Goal: Feedback & Contribution: Contribute content

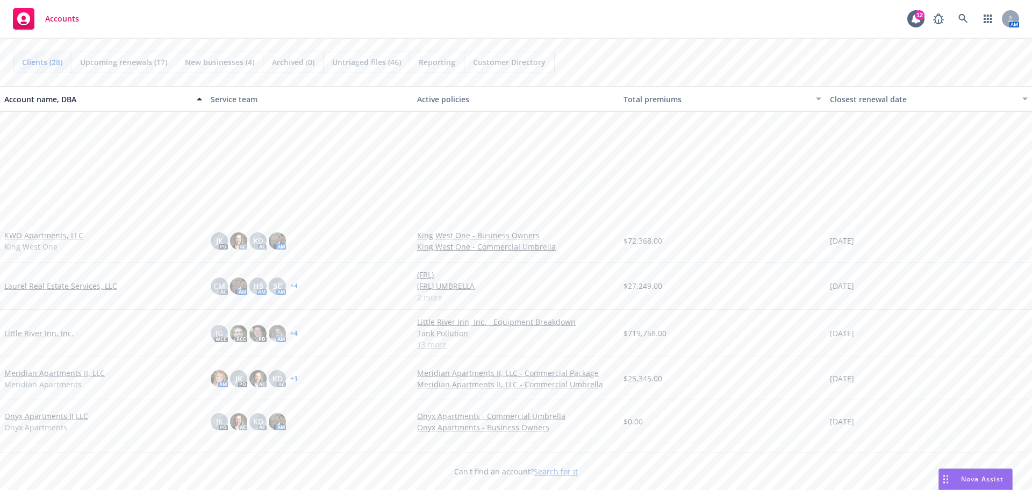
scroll to position [752, 0]
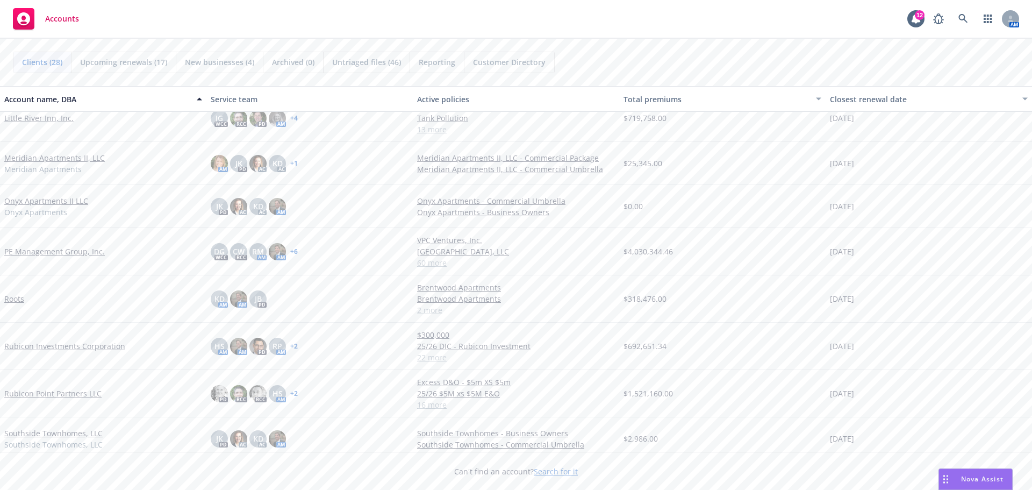
click at [16, 298] on link "Roots" at bounding box center [14, 298] width 20 height 11
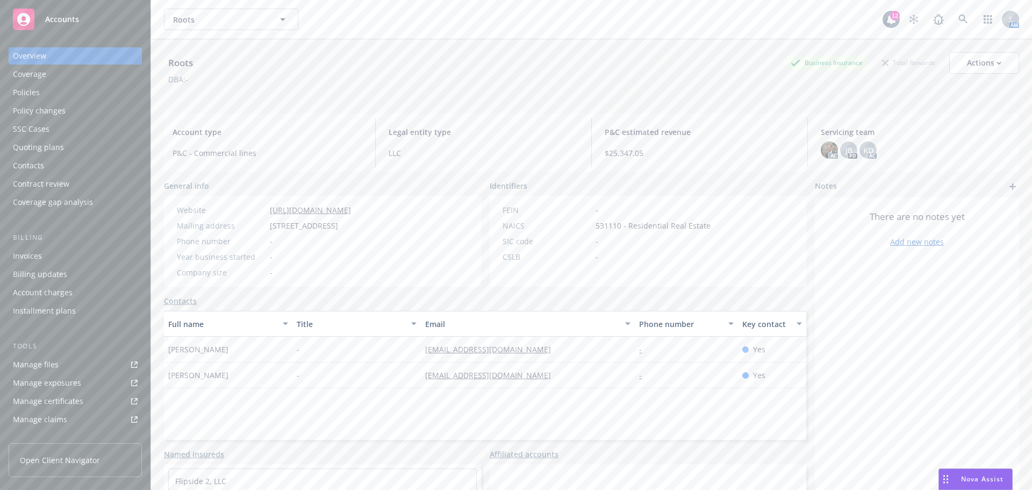
click at [44, 285] on div "Account charges" at bounding box center [43, 292] width 60 height 17
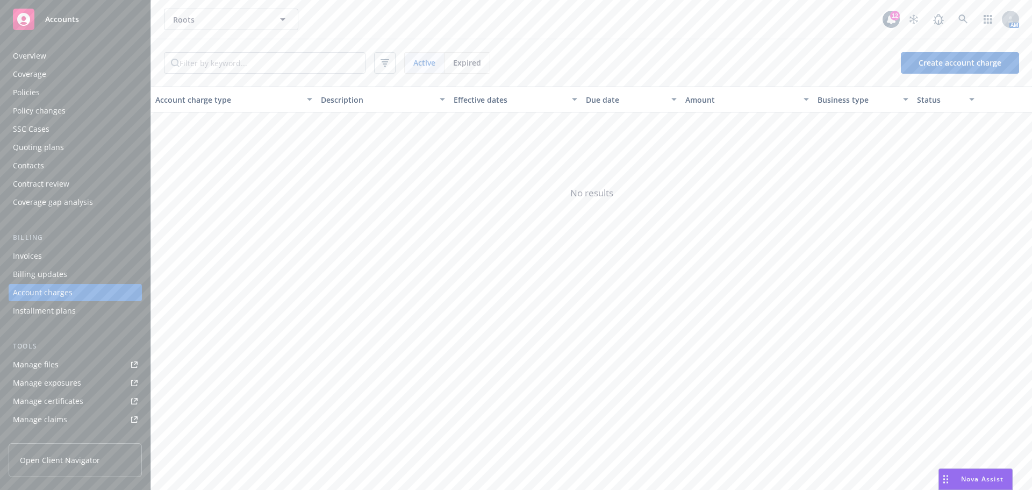
click at [44, 91] on div "Policies" at bounding box center [75, 92] width 125 height 17
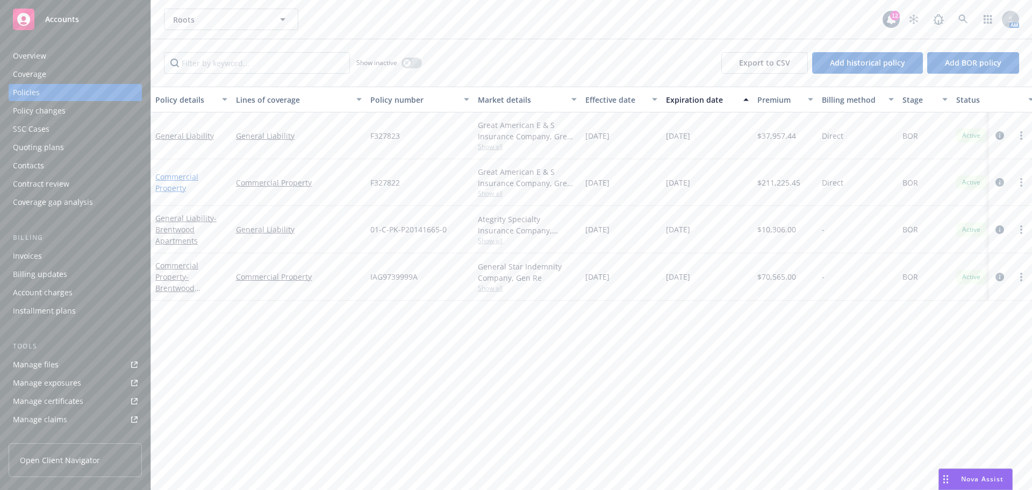
click at [179, 181] on link "Commercial Property" at bounding box center [176, 181] width 43 height 21
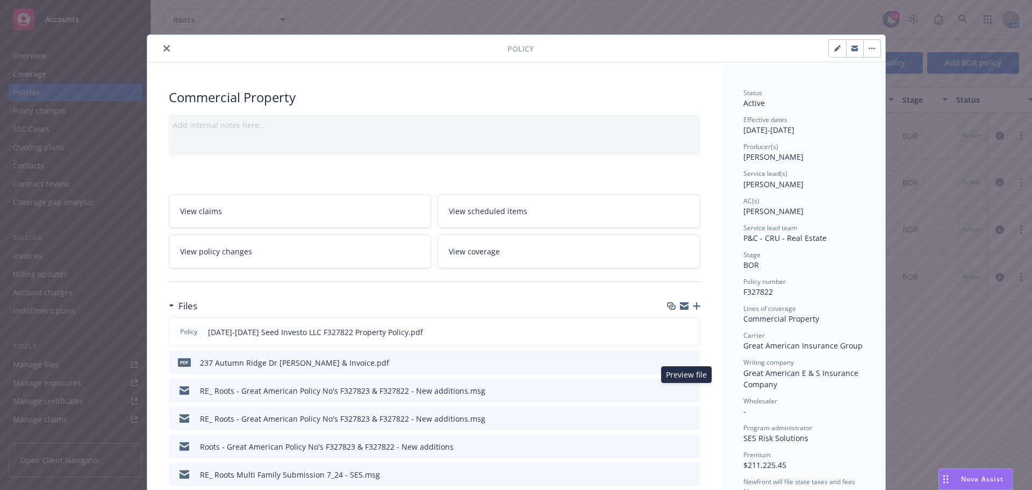
click at [685, 389] on icon "preview file" at bounding box center [690, 390] width 10 height 8
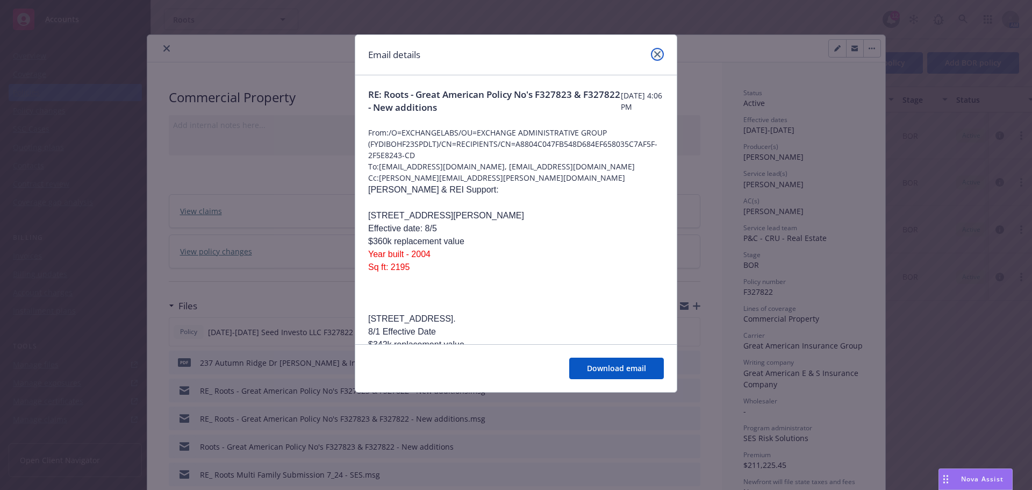
click at [658, 53] on icon "close" at bounding box center [657, 54] width 6 height 6
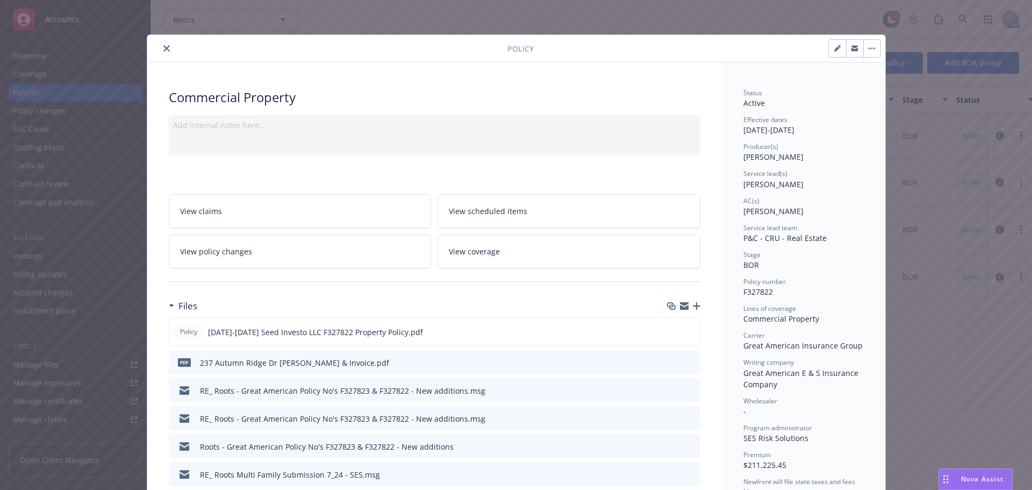
click at [688, 361] on icon "preview file" at bounding box center [690, 362] width 10 height 8
click at [694, 307] on icon "button" at bounding box center [697, 306] width 8 height 8
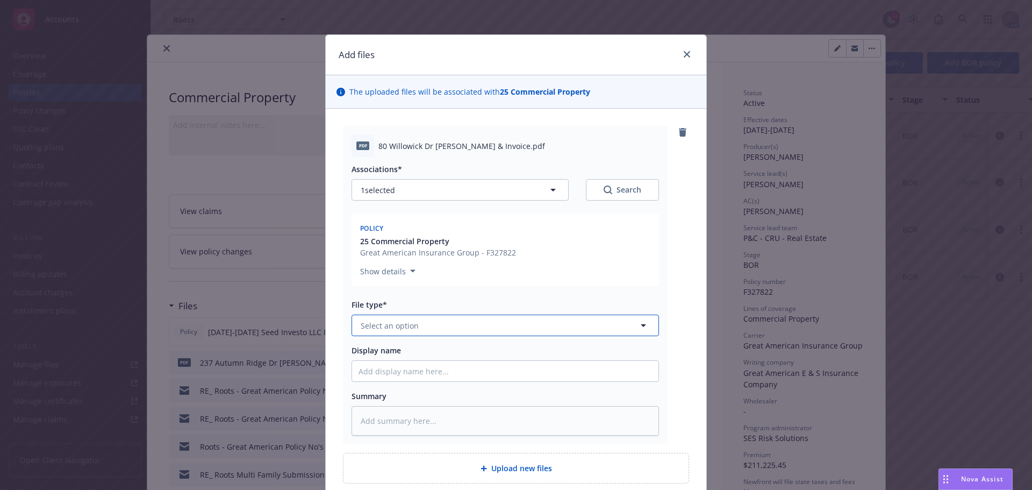
click at [641, 321] on icon "button" at bounding box center [643, 325] width 13 height 13
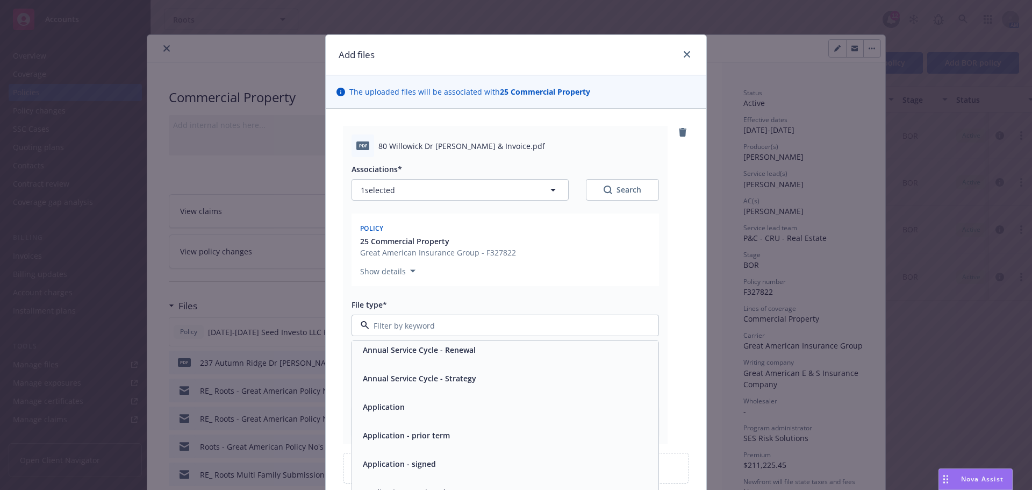
scroll to position [215, 0]
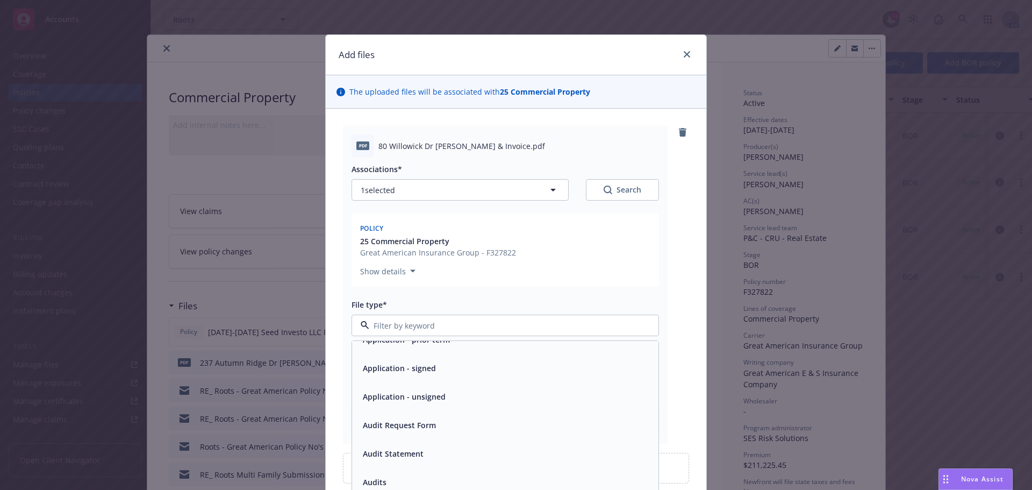
click at [634, 328] on div at bounding box center [504, 324] width 307 height 21
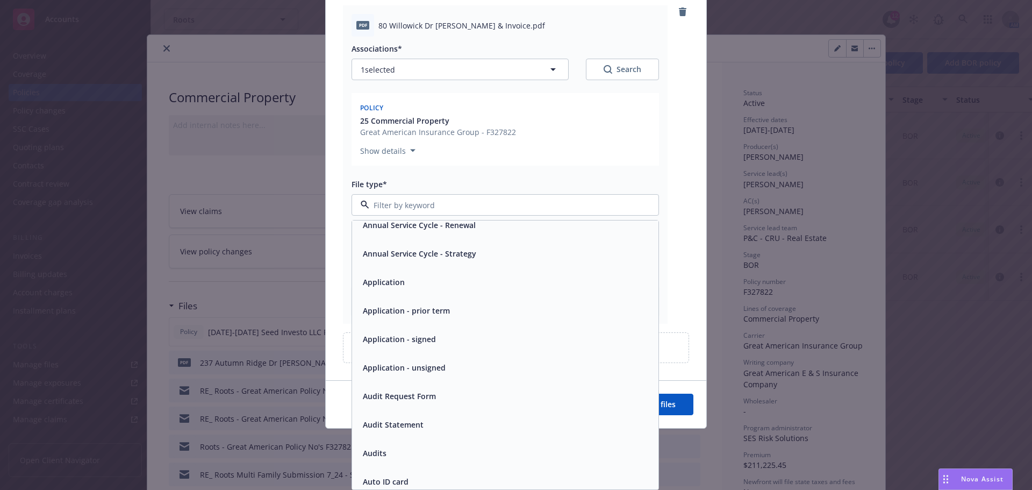
scroll to position [107, 0]
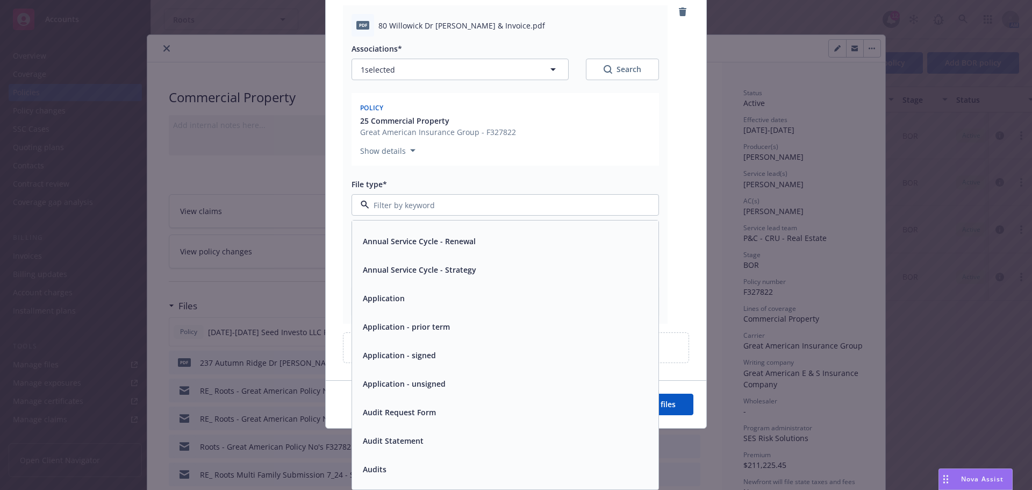
click at [404, 283] on div "Annual Service Cycle - Strategy" at bounding box center [505, 269] width 306 height 28
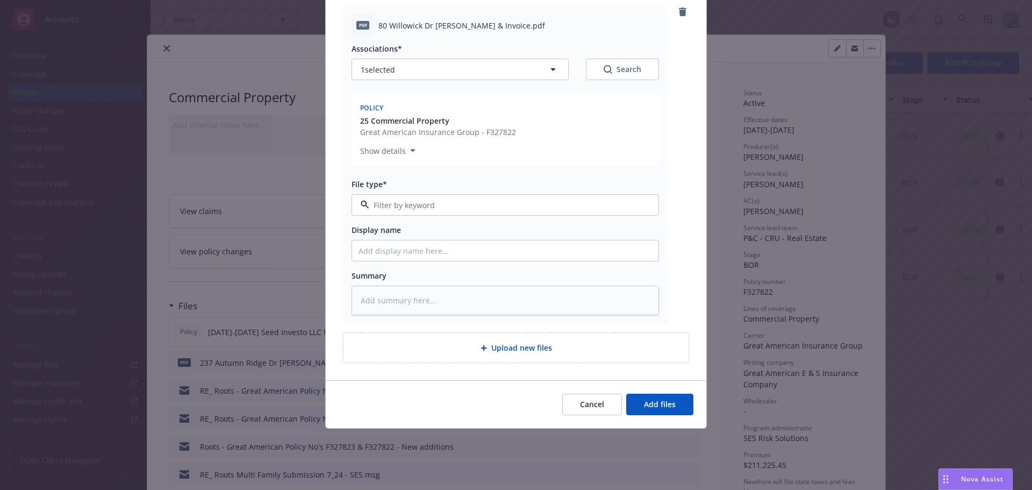
type textarea "x"
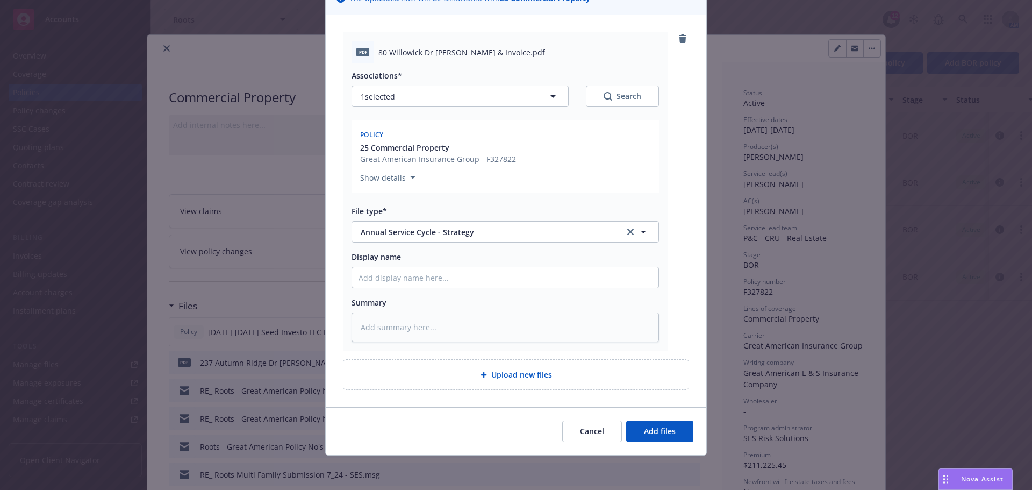
scroll to position [93, 0]
click at [641, 233] on icon "button" at bounding box center [643, 231] width 13 height 13
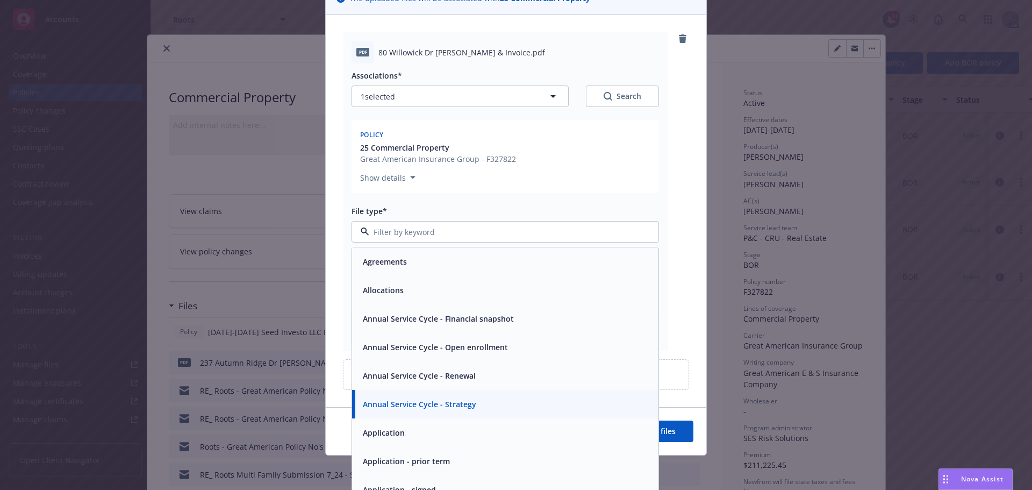
click at [490, 276] on div "Allocations" at bounding box center [505, 290] width 306 height 28
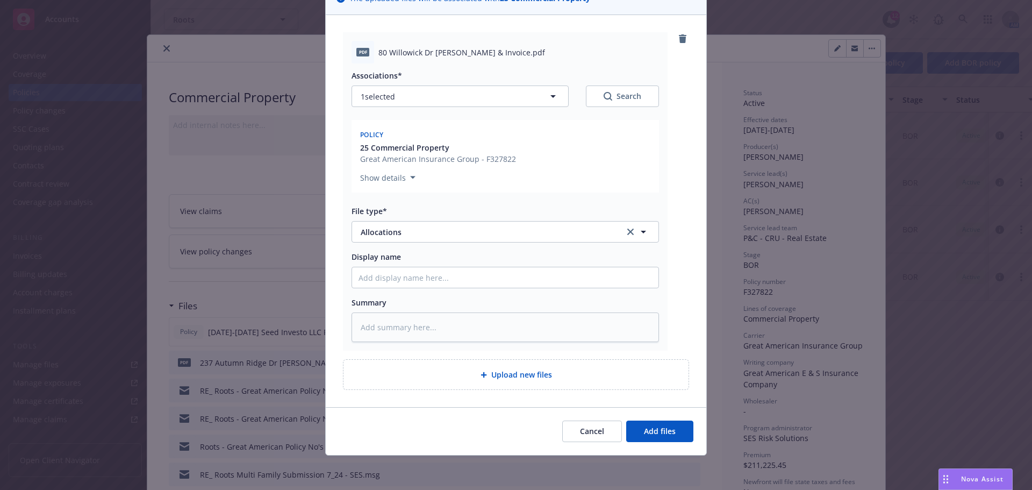
type textarea "x"
click at [639, 229] on icon "button" at bounding box center [643, 231] width 13 height 13
type input "evidence"
click at [423, 266] on span "Evidence of Insurance" at bounding box center [403, 261] width 80 height 11
click at [391, 280] on input "Display name" at bounding box center [505, 277] width 306 height 20
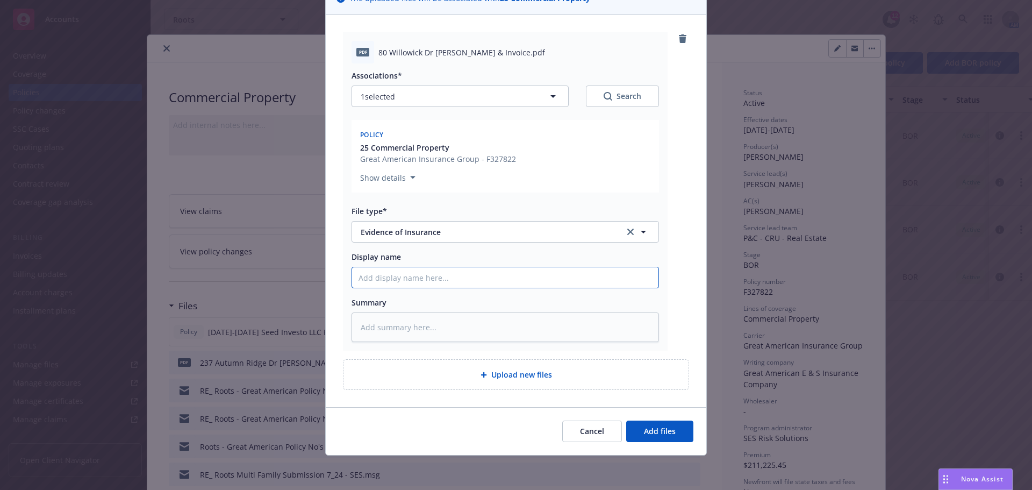
type textarea "x"
type input "2"
type textarea "x"
type input "25"
type textarea "x"
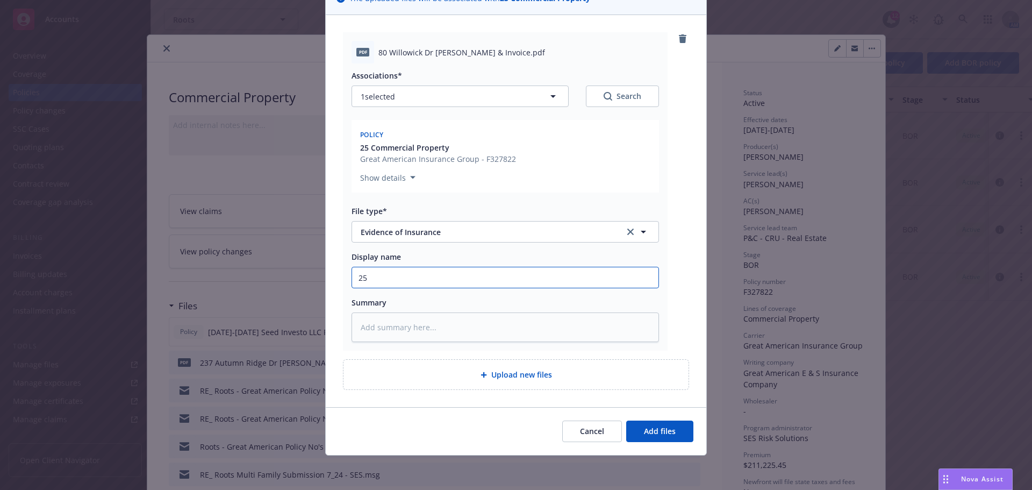
type input "25-"
type textarea "x"
type input "25-2"
type textarea "x"
type input "25-26"
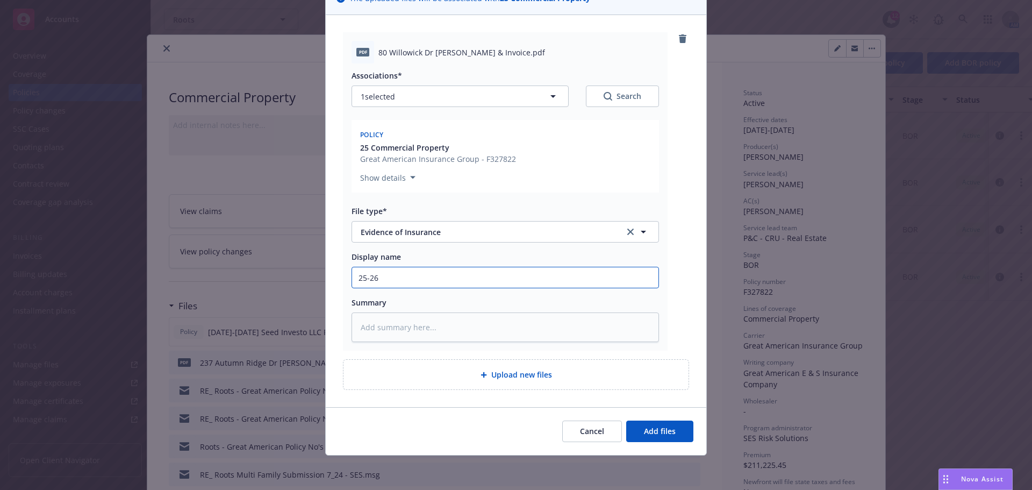
type textarea "x"
type input "25-26"
type textarea "x"
type input "25-26 S"
type textarea "x"
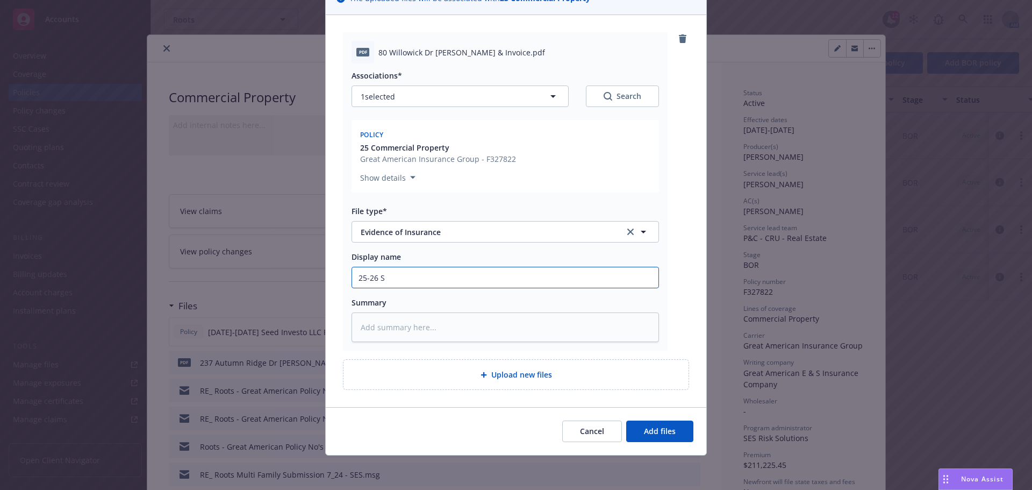
type input "25-26 SE"
type textarea "x"
type input "25-26 SES"
type textarea "x"
type input "25-26 SES"
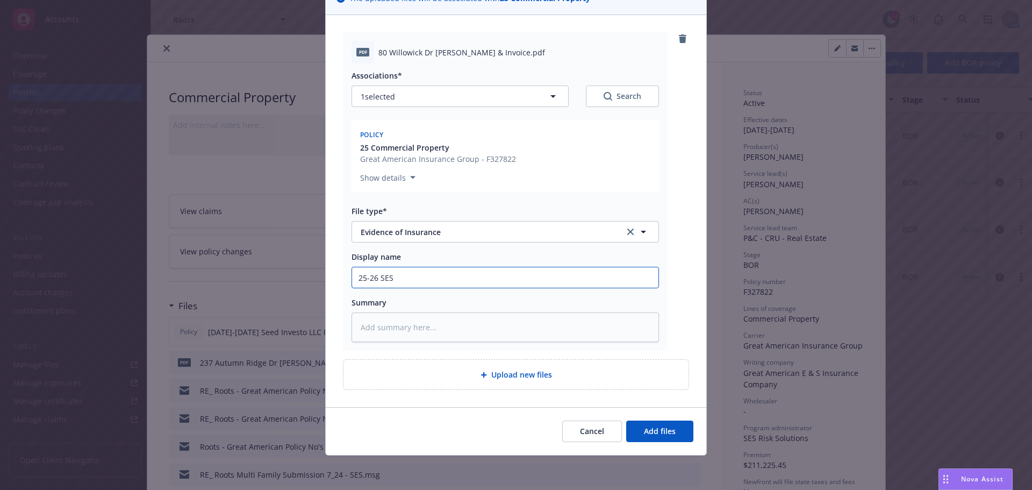
type textarea "x"
type input "25-26 SE"
type textarea "x"
type input "25-26 S"
type textarea "x"
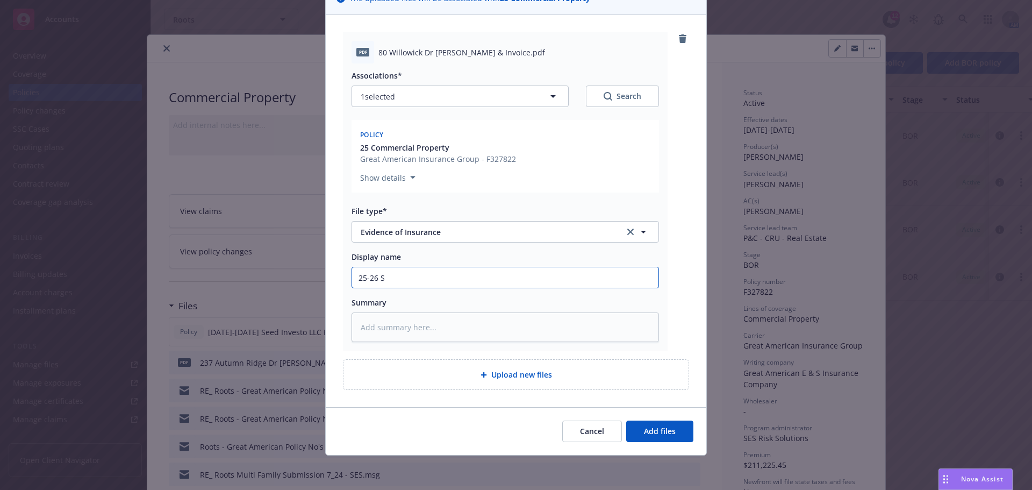
type input "25-26"
type textarea "x"
type input "25-26"
type textarea "x"
type input "25-2"
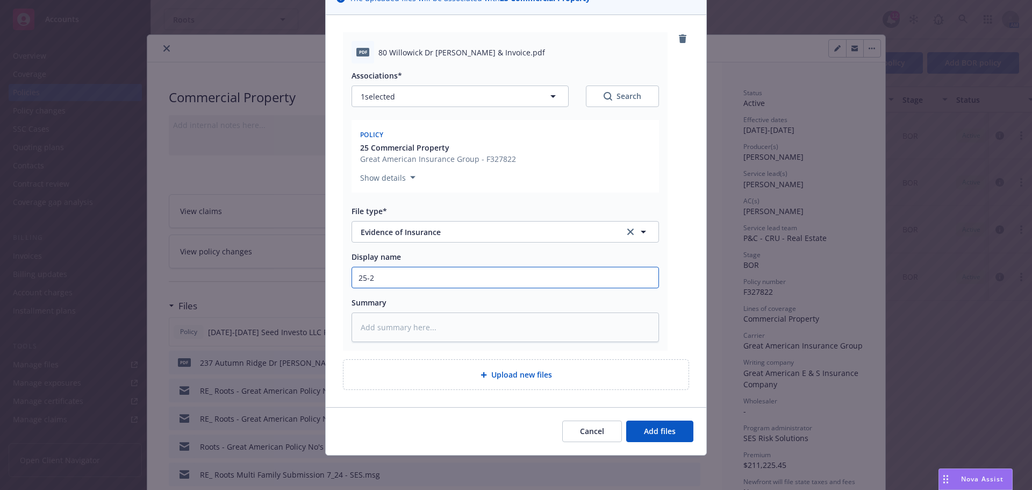
type textarea "x"
type input "25-"
type textarea "x"
type input "25"
type textarea "x"
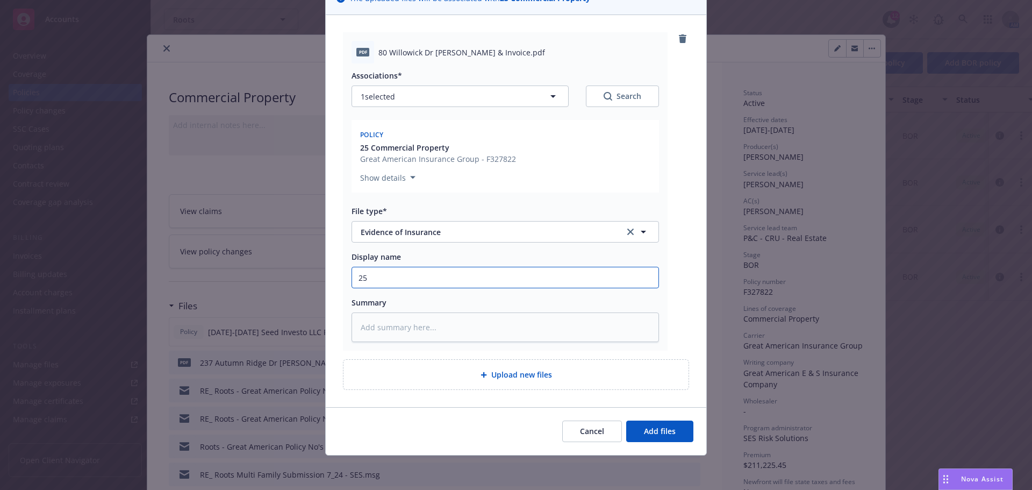
type input "2"
type textarea "x"
type input "8"
type textarea "x"
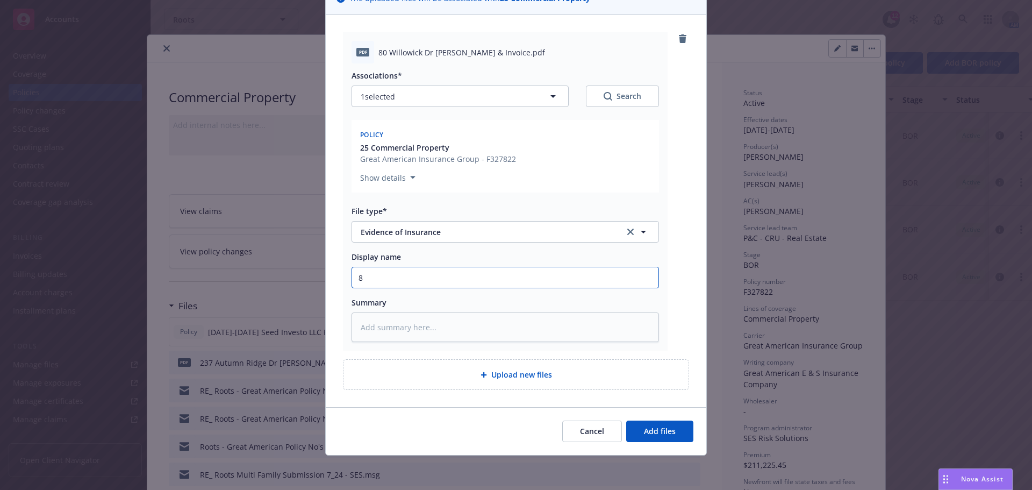
type input "80"
type textarea "x"
type input "80"
type textarea "x"
type input "80 W"
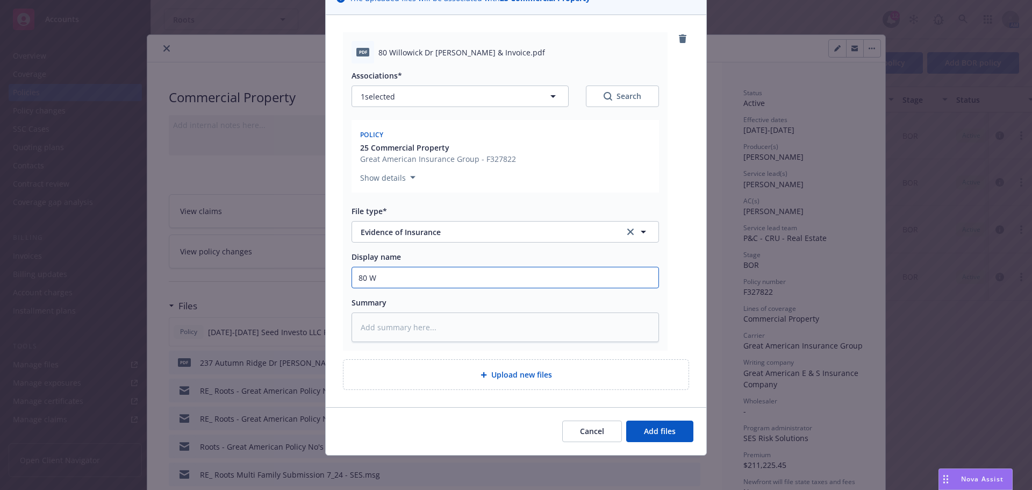
type textarea "x"
type input "80 Wi"
type textarea "x"
type input "80 Wil"
type textarea "x"
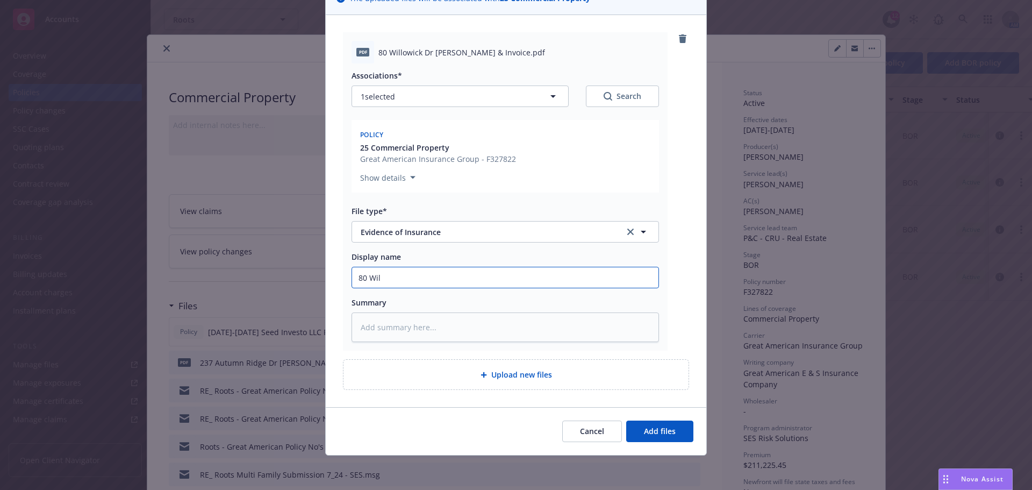
type input "80 Will"
type textarea "x"
type input "80 Willo"
type textarea "x"
type input "80 Willow"
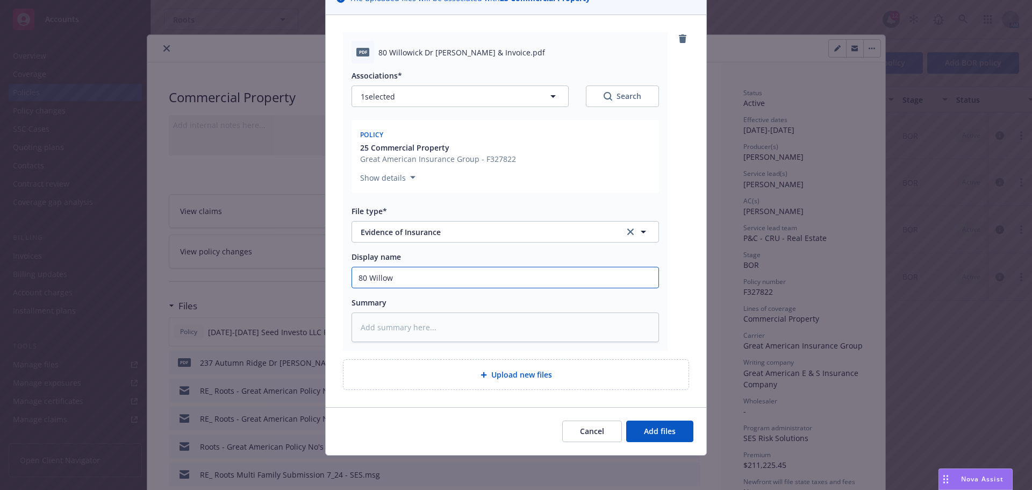
type textarea "x"
type input "80 Willoww"
type textarea "x"
type input "80 Willow"
type textarea "x"
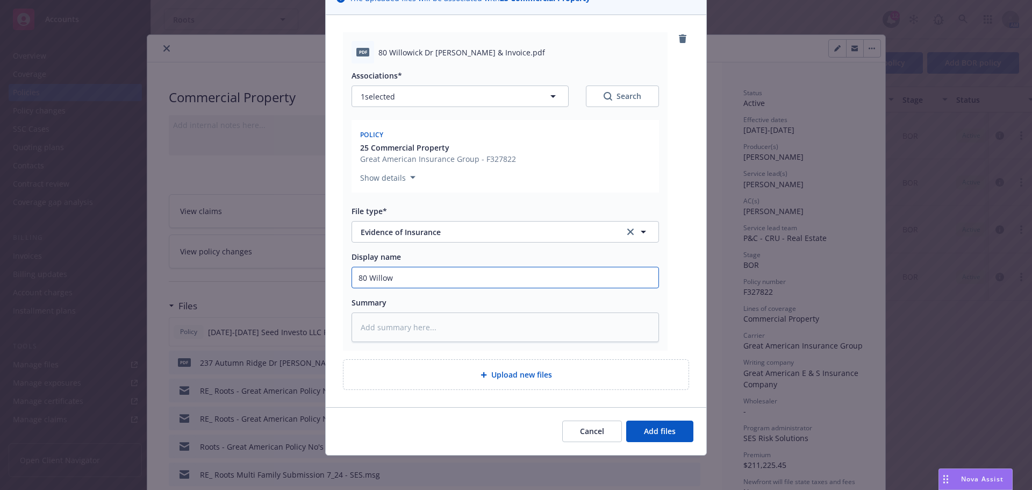
type input "80 Willowi"
type textarea "x"
type input "80 Willowic"
type textarea "x"
type input "80 Willowick"
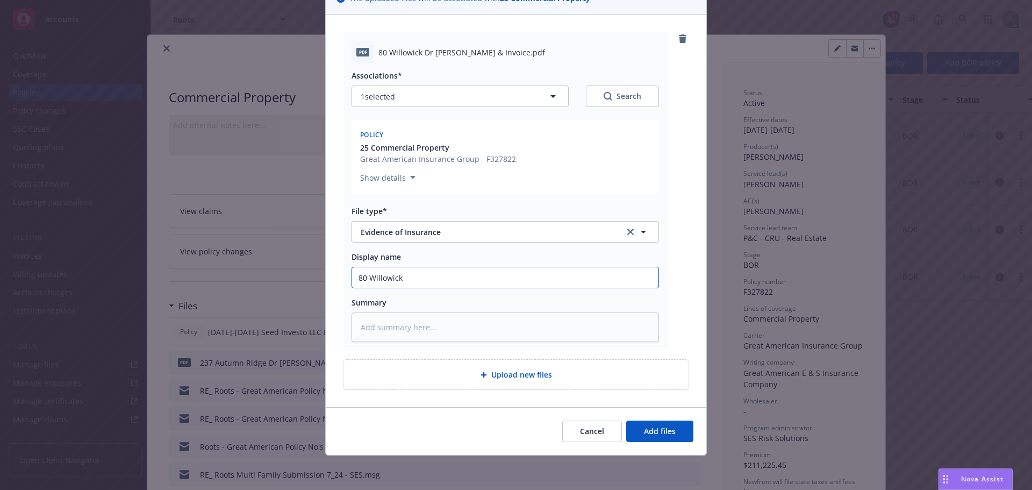
type textarea "x"
type input "80 Willowick"
type textarea "x"
type input "80 Willowick D"
type textarea "x"
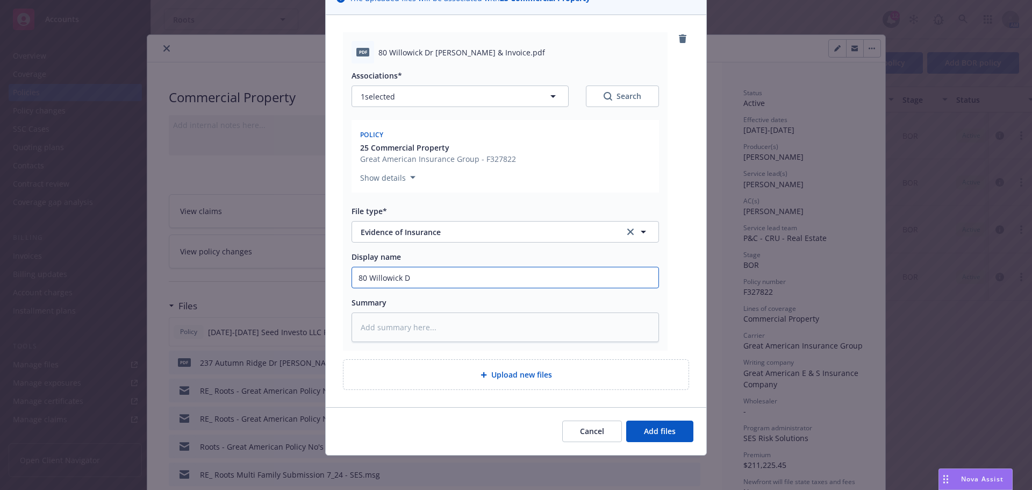
type input "[STREET_ADDRESS]"
type textarea "x"
type input "[STREET_ADDRESS]"
type textarea "x"
type input "80 Willowick Driv"
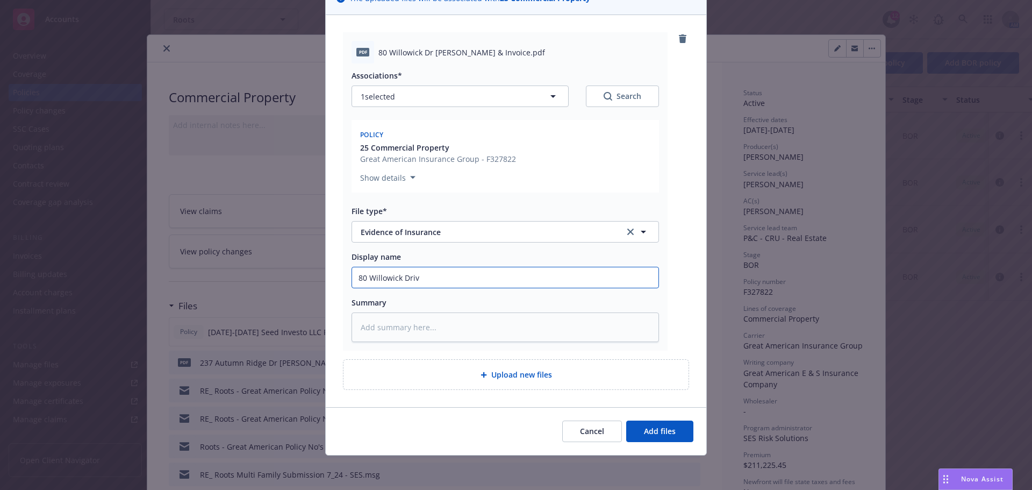
type textarea "x"
type input "[STREET_ADDRESS]"
type textarea "x"
type input "[STREET_ADDRESS]"
type textarea "x"
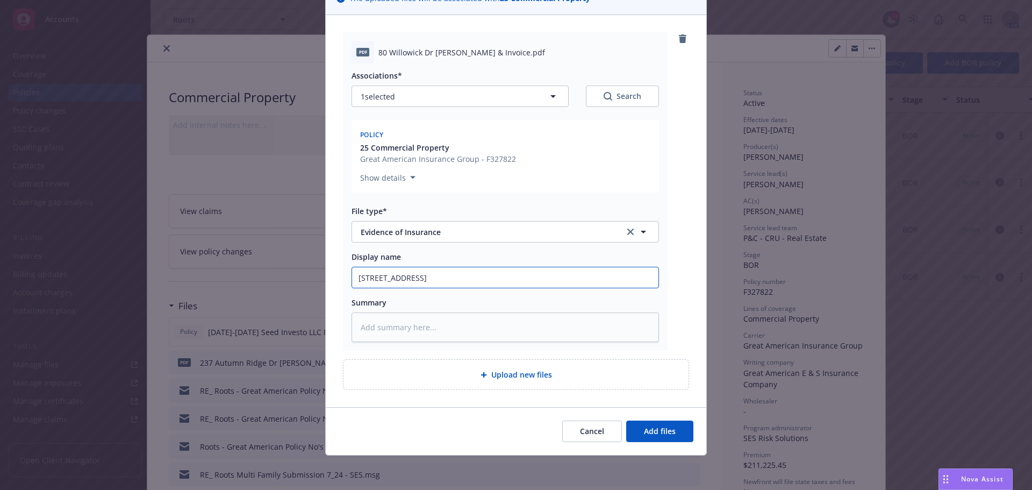
type input "[STREET_ADDRESS]"
type textarea "x"
type input "[STREET_ADDRESS] EO"
type textarea "x"
type input "[STREET_ADDRESS] EOI"
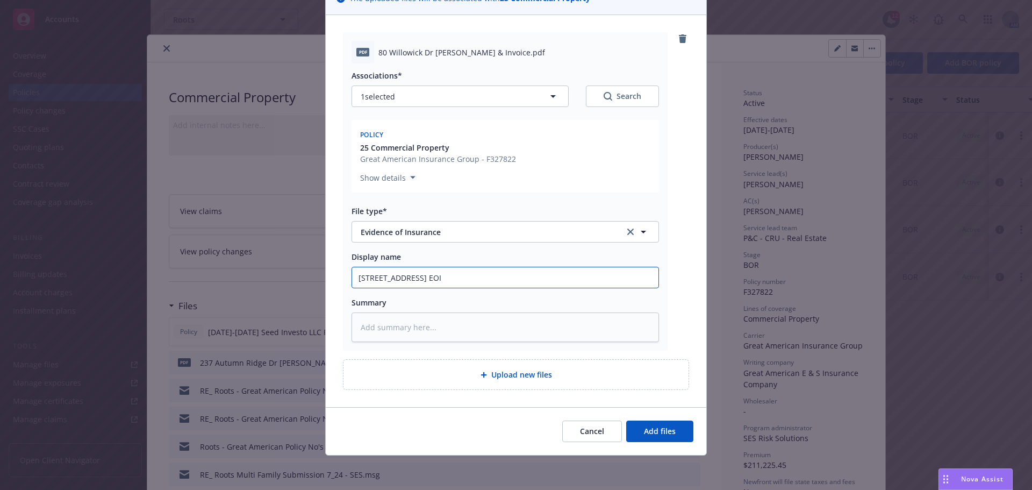
type textarea "x"
type input "[STREET_ADDRESS] EOI"
type textarea "x"
type input "[STREET_ADDRESS] EOI &"
type textarea "x"
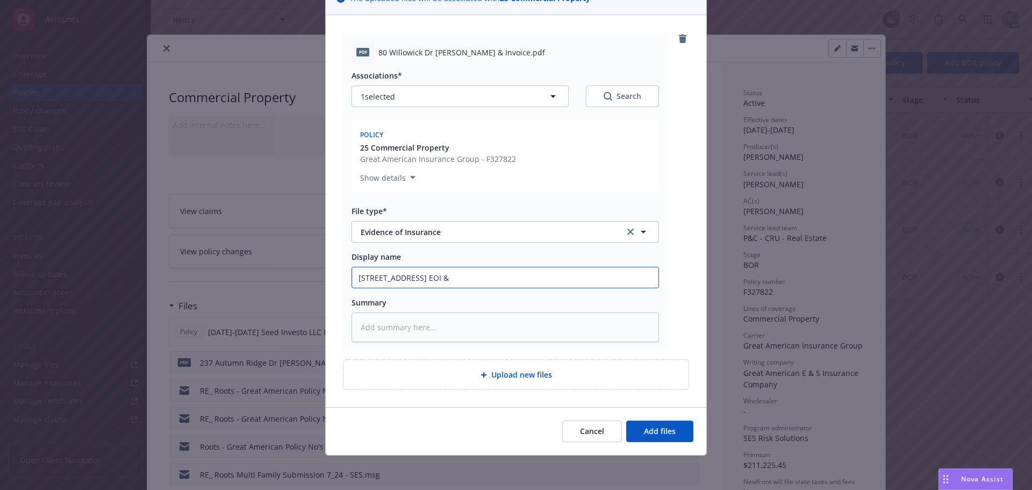
type input "[STREET_ADDRESS] EOI &"
type textarea "x"
type input "[STREET_ADDRESS] EOI & I"
type textarea "x"
type input "[STREET_ADDRESS] EOI & In"
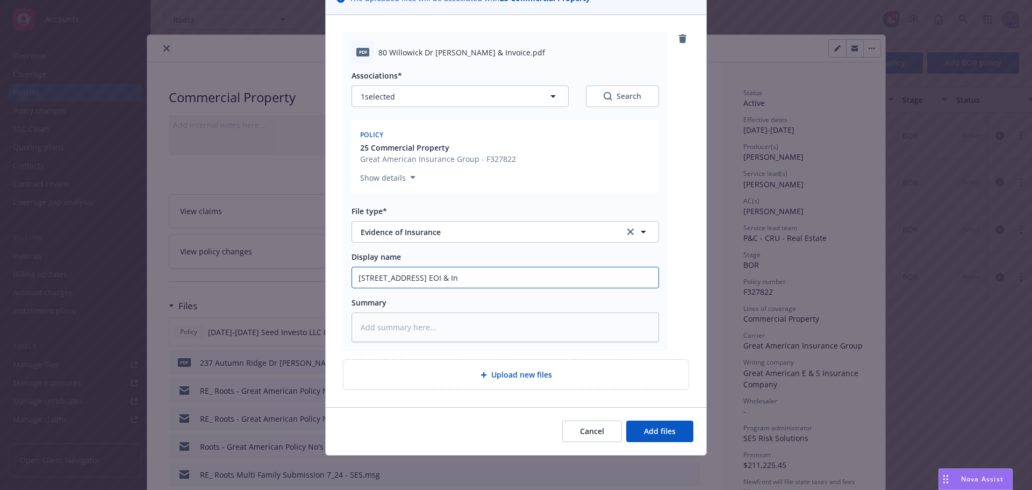
type textarea "x"
type input "[STREET_ADDRESS] EOI & Inv"
type textarea "x"
type input "[STREET_ADDRESS] EOI & Invo"
type textarea "x"
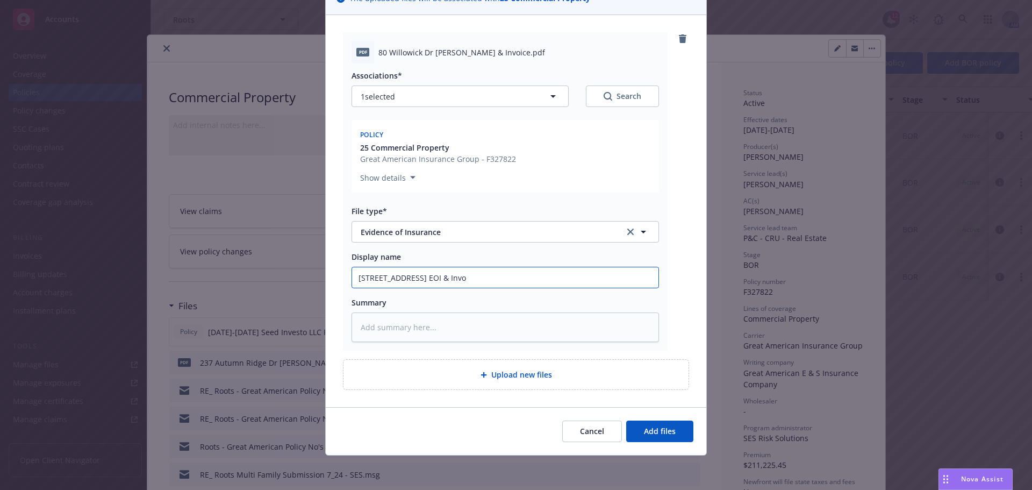
type input "[STREET_ADDRESS] EOI & Invoi"
type textarea "x"
type input "[STREET_ADDRESS] EOI & Invoic"
type textarea "x"
type input "[STREET_ADDRESS] EOI & Invoice"
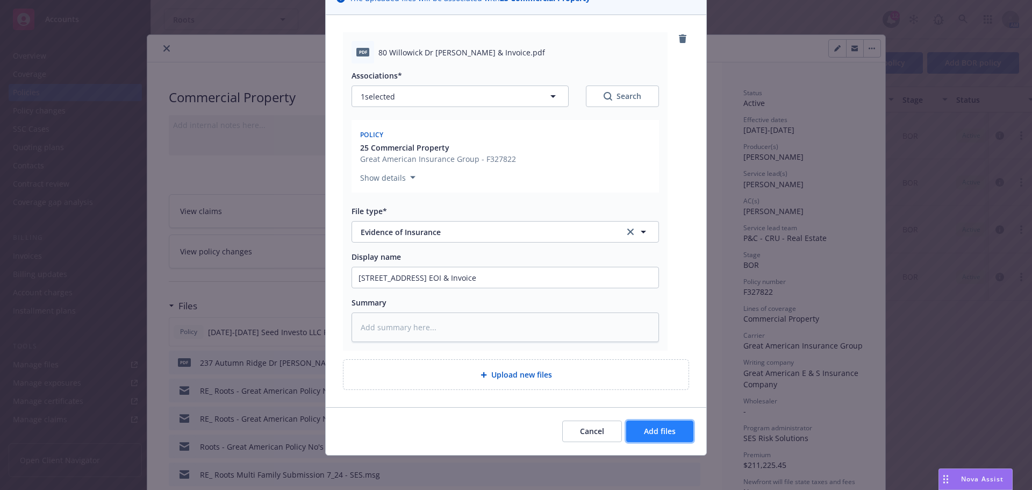
click at [648, 430] on span "Add files" at bounding box center [660, 431] width 32 height 10
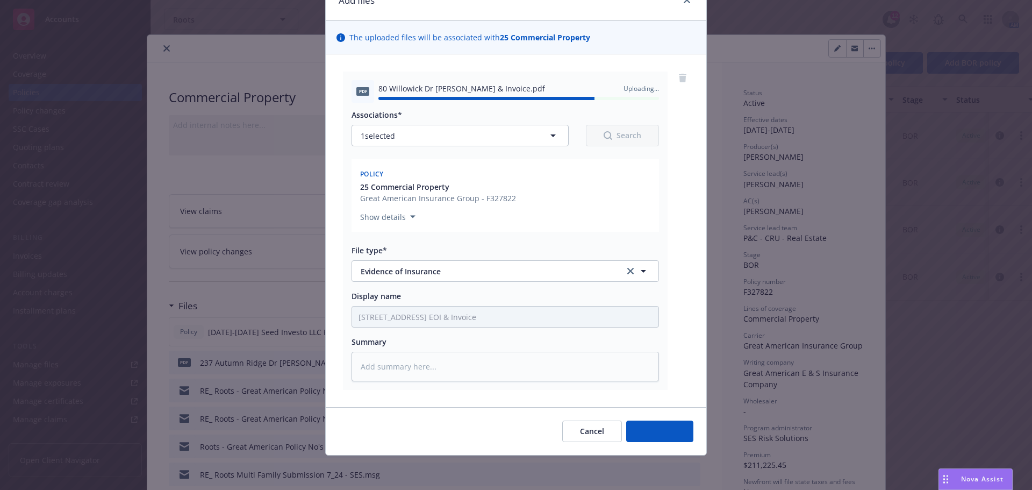
type textarea "x"
